Goal: Check status: Check status

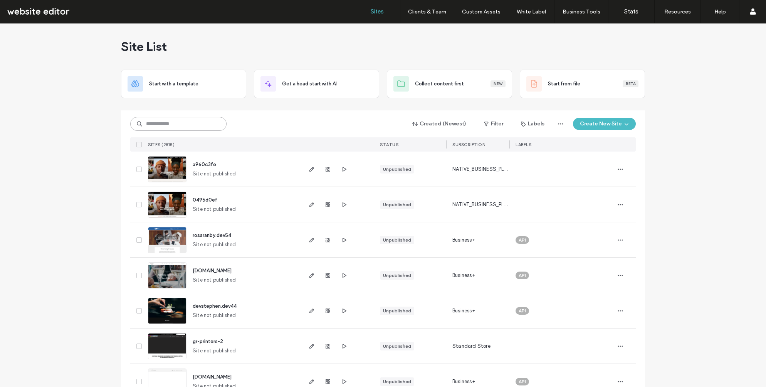
click at [171, 127] on input at bounding box center [178, 124] width 96 height 14
type input "*****"
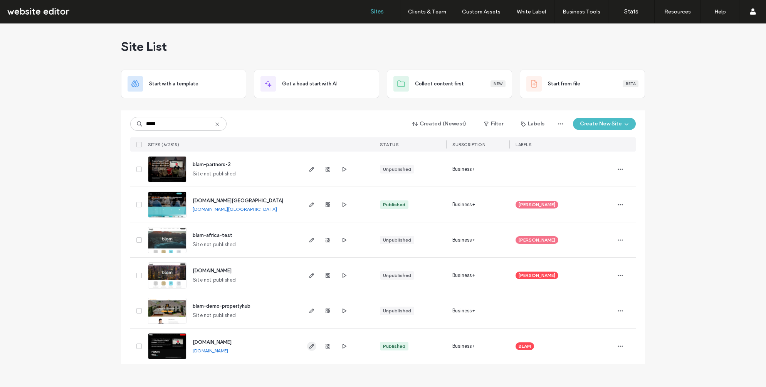
click at [311, 348] on icon "button" at bounding box center [311, 346] width 6 height 6
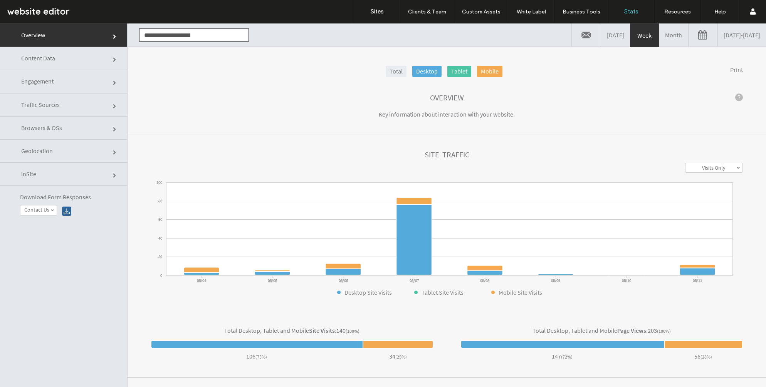
click link "Content Data"
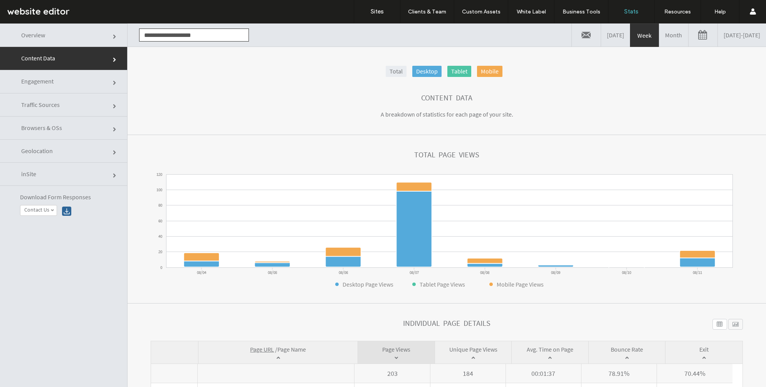
click at [717, 35] on link "08/04/2025 - 08/11/2025" at bounding box center [741, 34] width 48 height 23
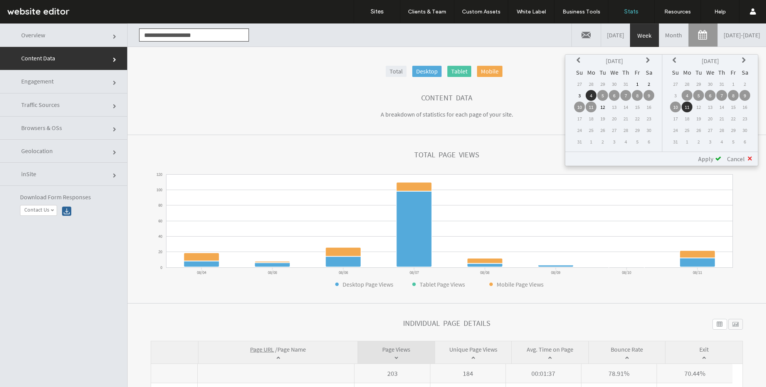
click at [590, 97] on td "4" at bounding box center [590, 95] width 11 height 11
click at [576, 109] on td "10" at bounding box center [579, 107] width 11 height 11
click at [593, 95] on td "4" at bounding box center [590, 95] width 11 height 11
click at [670, 106] on td "10" at bounding box center [675, 107] width 11 height 11
click at [709, 158] on span "Apply" at bounding box center [705, 159] width 15 height 8
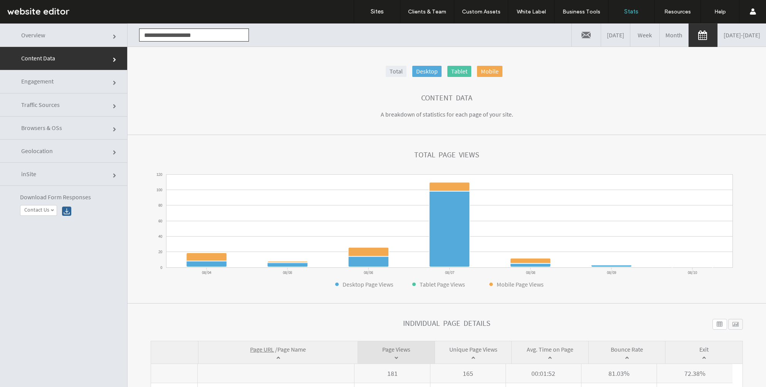
click link "Engagement"
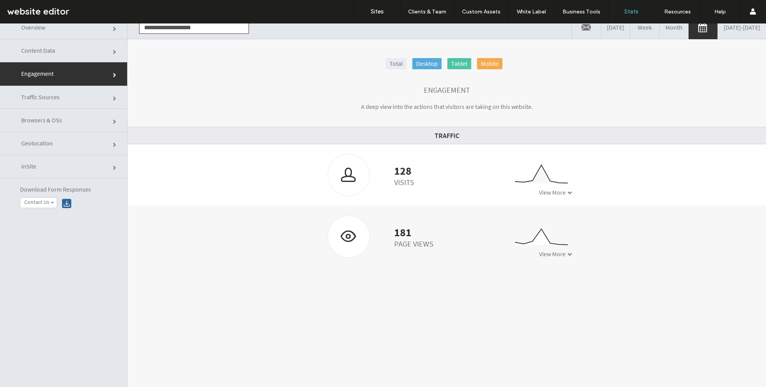
scroll to position [4, 0]
